Goal: Information Seeking & Learning: Learn about a topic

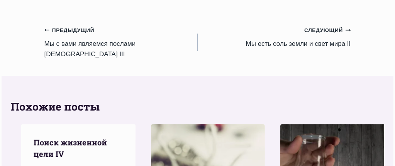
scroll to position [1003, 0]
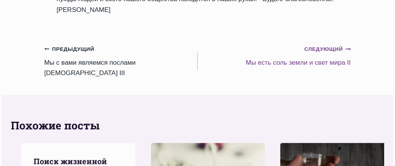
click at [335, 68] on link "Следующий Продолжить Мы есть соль земли и свет мира II" at bounding box center [274, 56] width 153 height 24
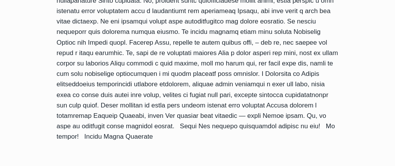
scroll to position [463, 0]
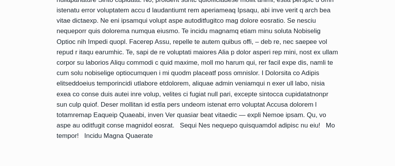
drag, startPoint x: 66, startPoint y: 22, endPoint x: 299, endPoint y: 36, distance: 232.7
copy h6 "«Соль–добрая вещь; но ежели соль не солона будет, чем вы ее поправите? Имейте в…"
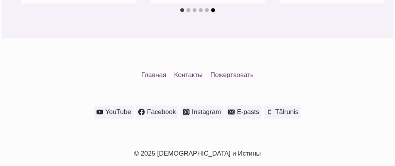
scroll to position [1042, 0]
